Goal: Find specific page/section: Find specific page/section

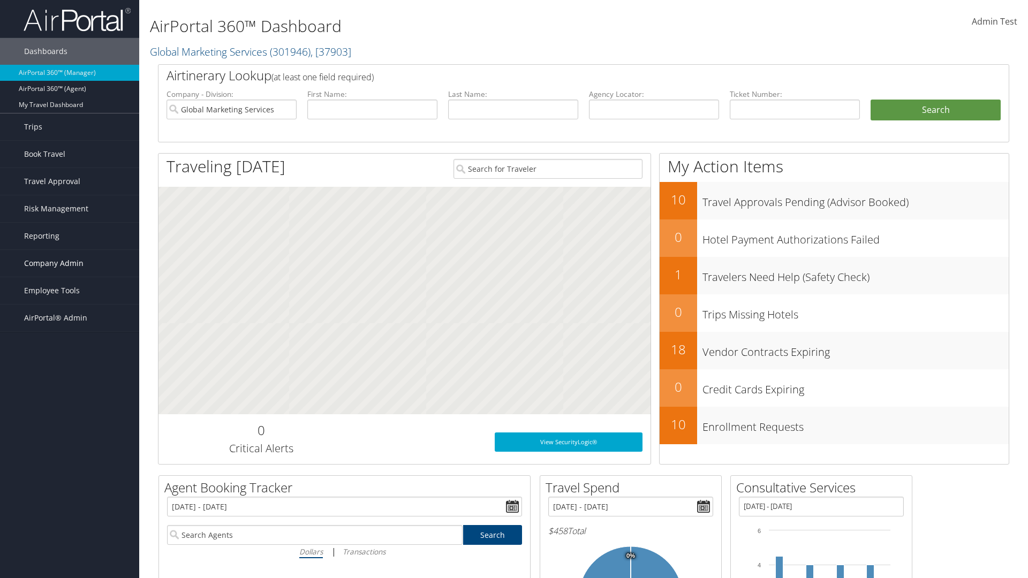
click at [70, 263] on span "Company Admin" at bounding box center [53, 263] width 59 height 27
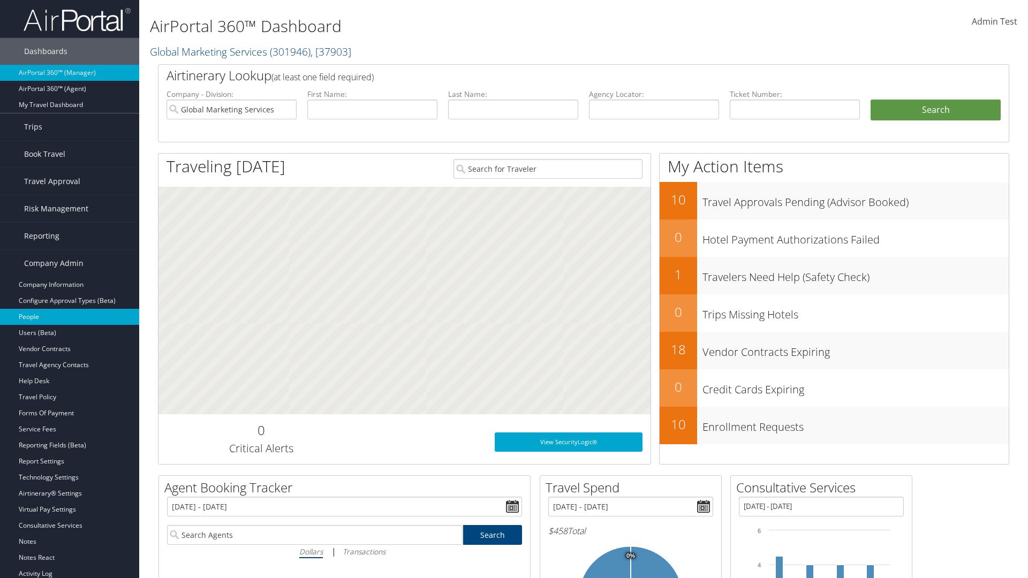
click at [70, 317] on link "People" at bounding box center [69, 317] width 139 height 16
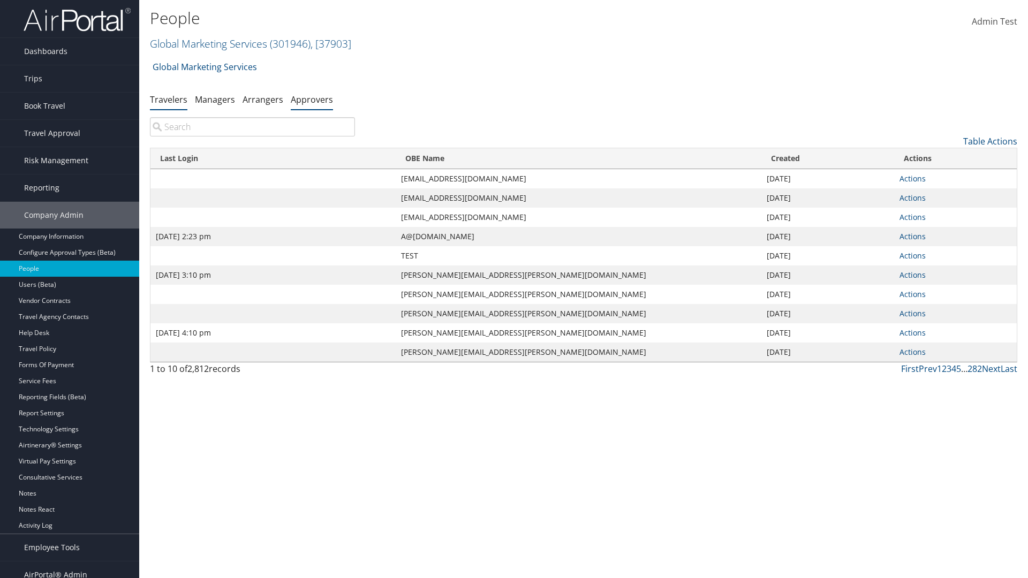
click at [312, 99] on link "Approvers" at bounding box center [312, 100] width 42 height 12
